Goal: Transaction & Acquisition: Register for event/course

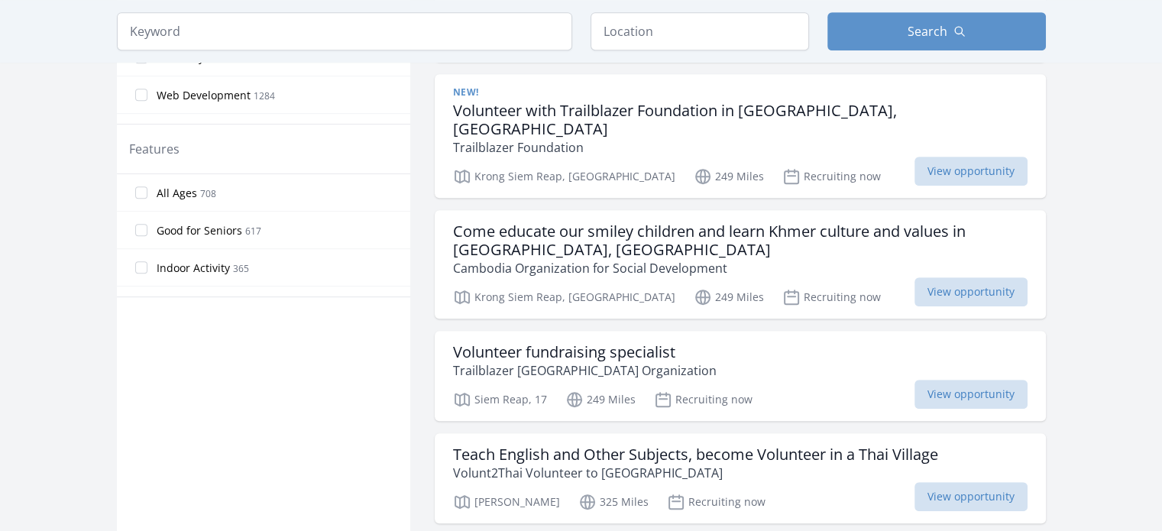
scroll to position [993, 0]
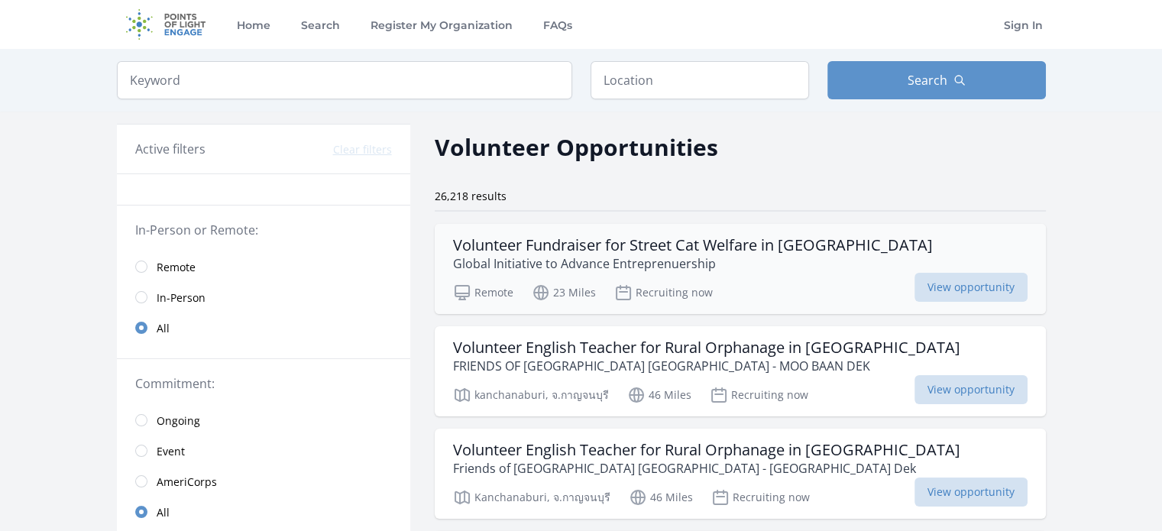
click at [760, 280] on div "Remote 23 Miles Recruiting now View opportunity" at bounding box center [740, 290] width 574 height 23
click at [624, 357] on p "FRIENDS OF CHILDRENS VILLAGE THAILAND - MOO BAAN DEK" at bounding box center [706, 366] width 507 height 18
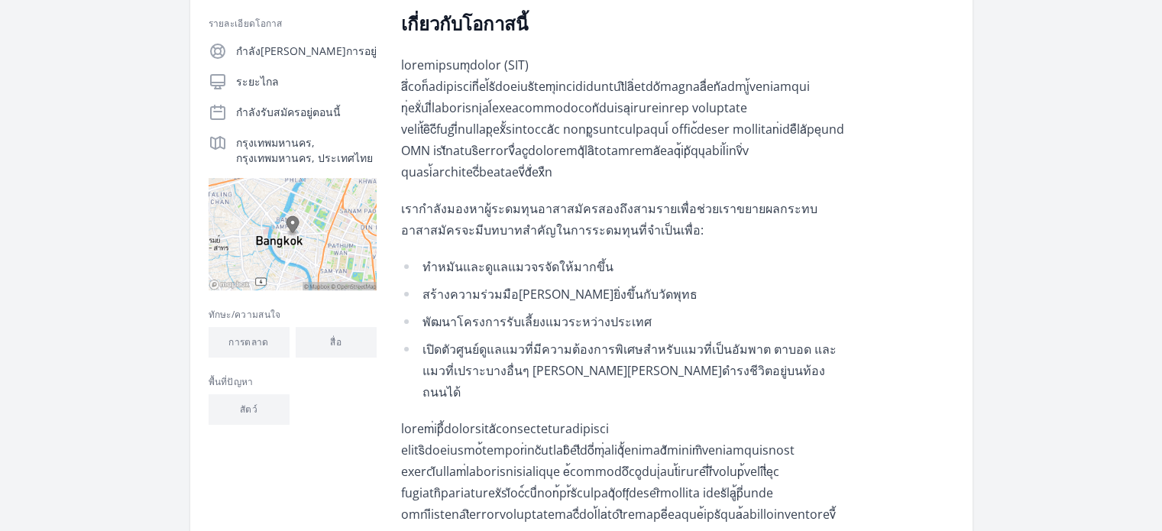
scroll to position [229, 0]
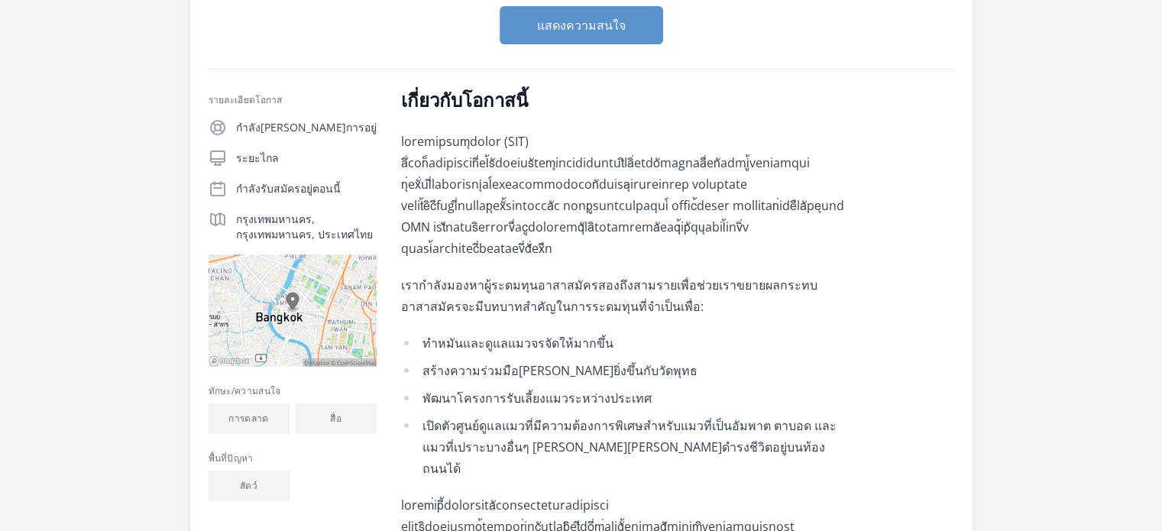
click at [904, 452] on div "เกี่ยวกับโอกาสนี้ เรากำลังมองหาผู้ระดมทุนอาสาสมัครสองถึงสามรายเพื่อช่วยเราขยายผ…" at bounding box center [677, 437] width 553 height 698
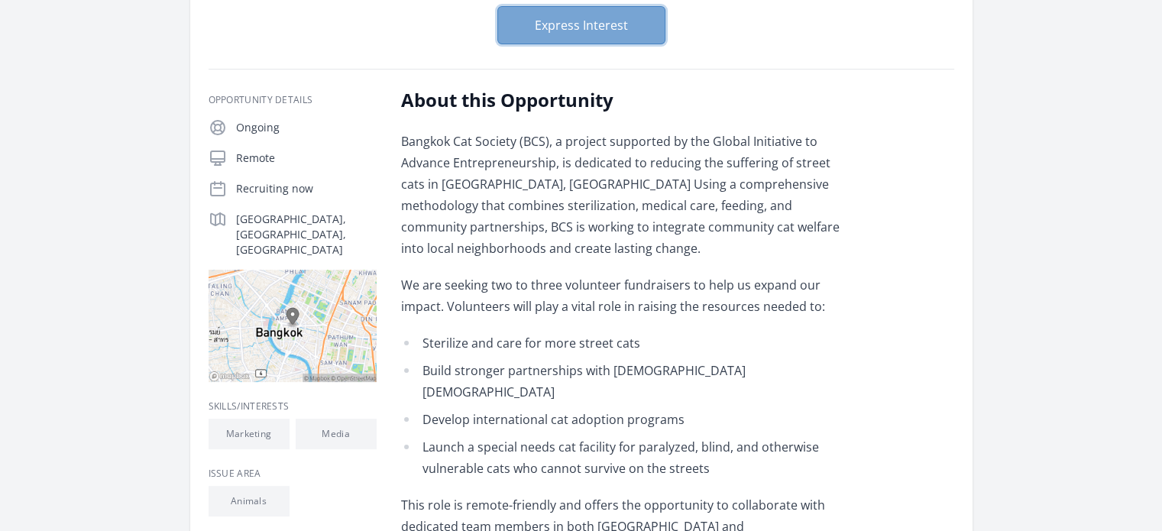
click at [586, 44] on button "Express Interest" at bounding box center [581, 25] width 168 height 38
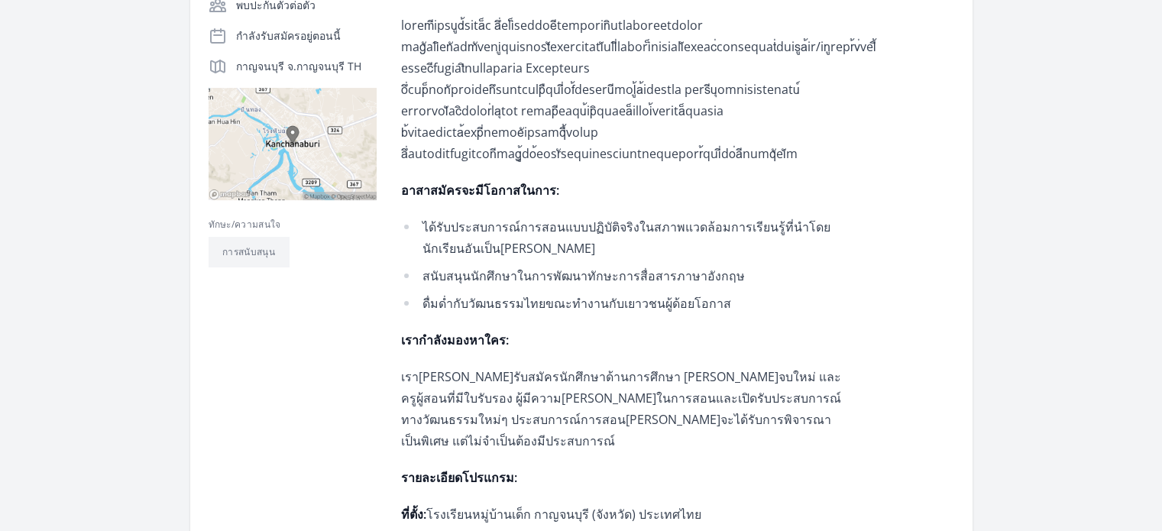
scroll to position [229, 0]
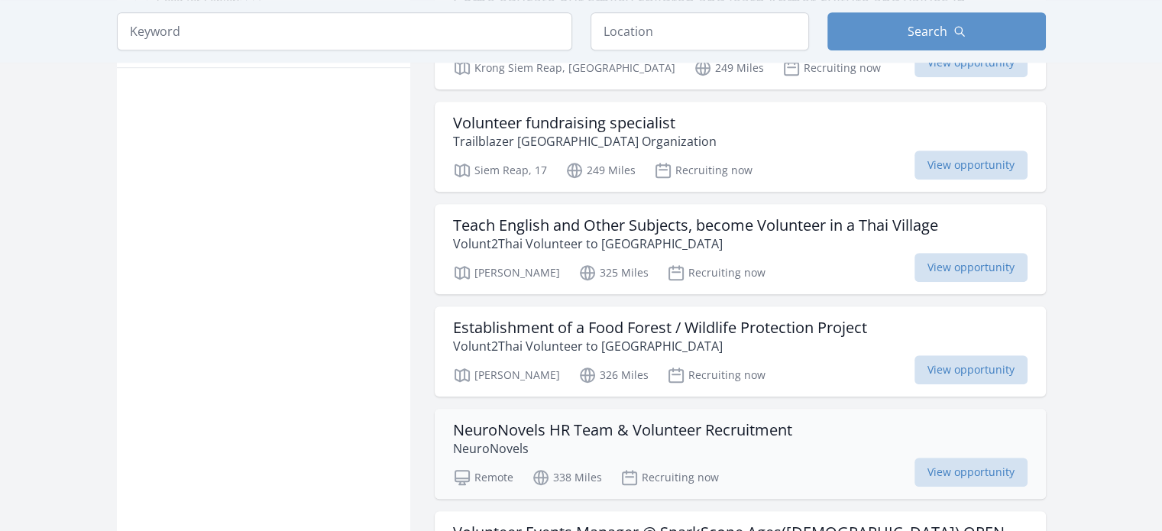
scroll to position [1069, 0]
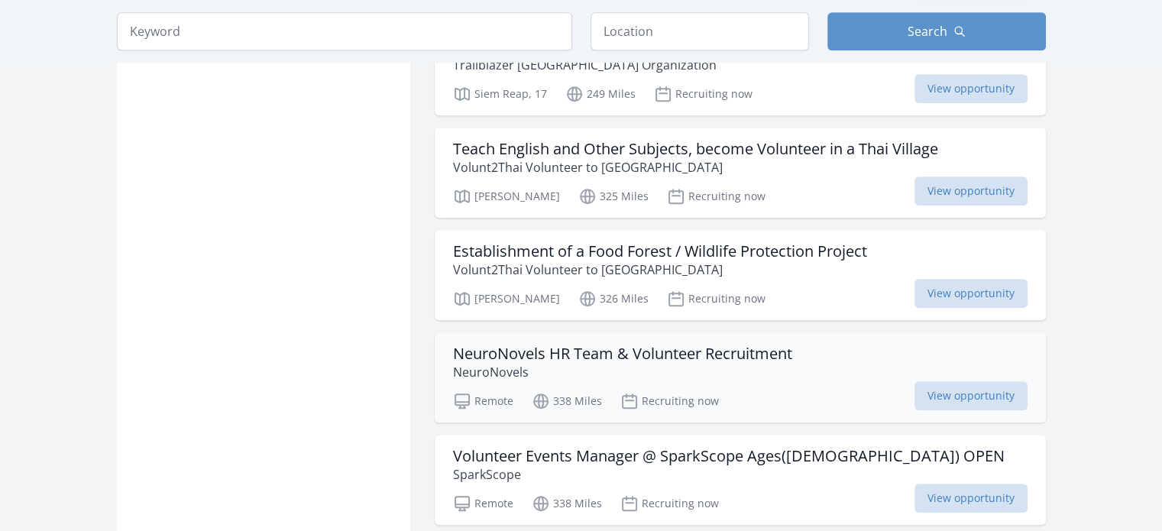
click at [773, 363] on p "NeuroNovels" at bounding box center [622, 372] width 339 height 18
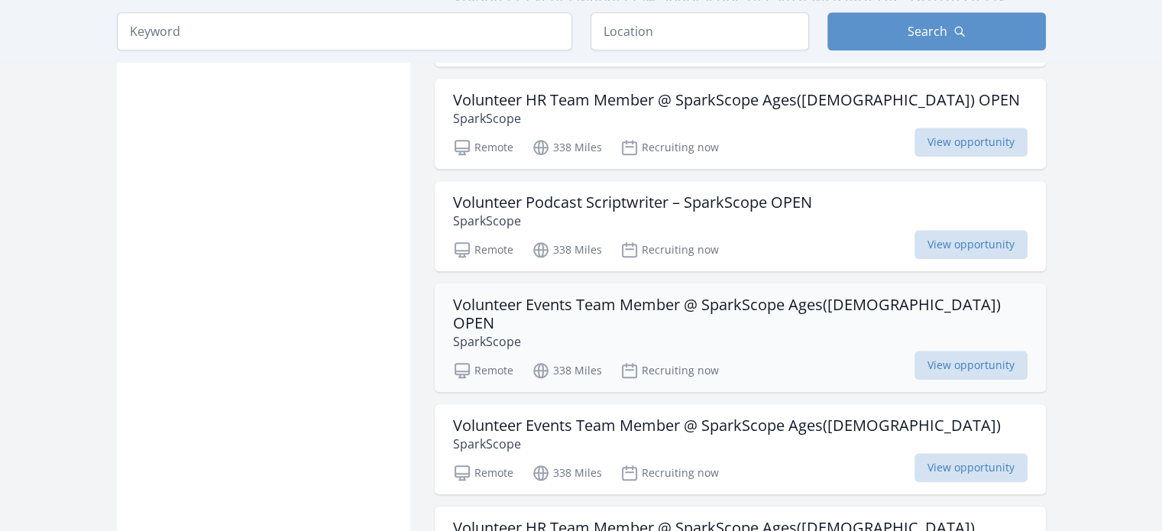
scroll to position [1756, 0]
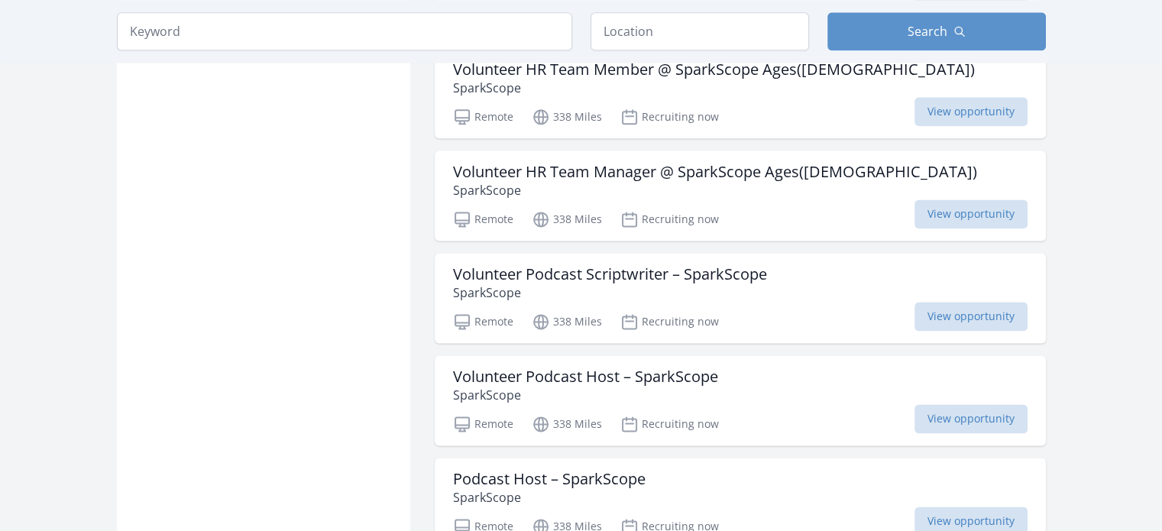
scroll to position [2291, 0]
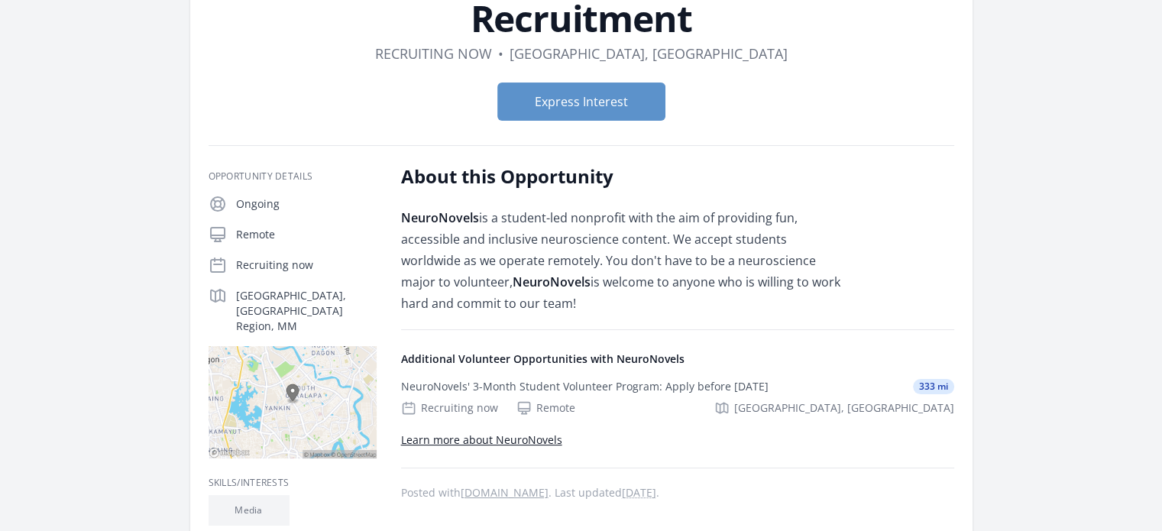
scroll to position [229, 0]
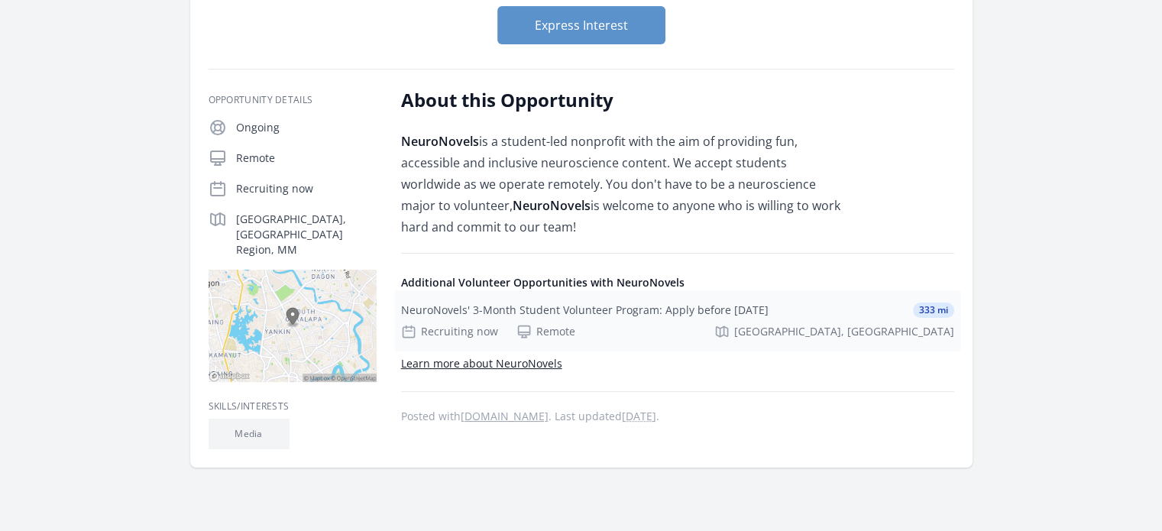
click at [703, 320] on div "NeuroNovels' 3-Month Student Volunteer Program: Apply before [DATE] 333 mi Recr…" at bounding box center [677, 320] width 565 height 61
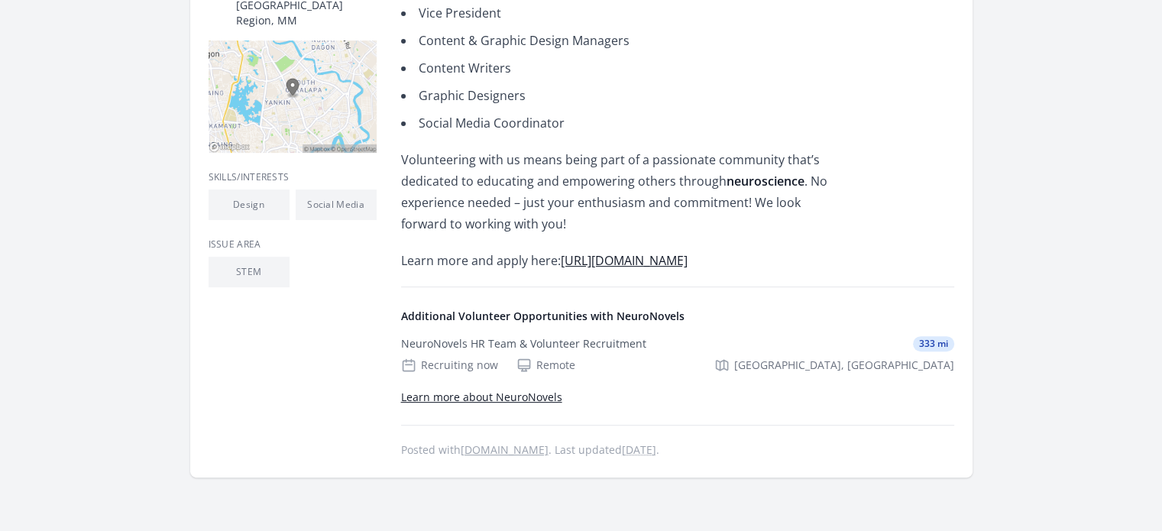
scroll to position [153, 0]
